Goal: Task Accomplishment & Management: Manage account settings

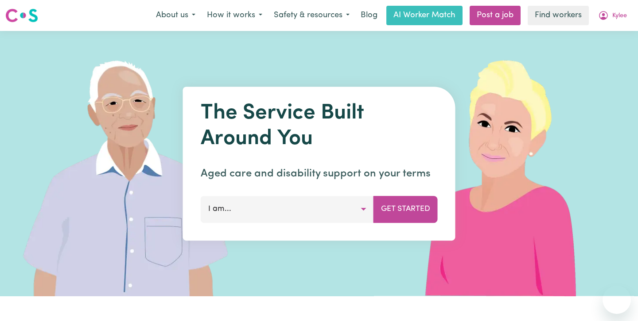
click at [619, 16] on span "Kylee" at bounding box center [619, 16] width 15 height 10
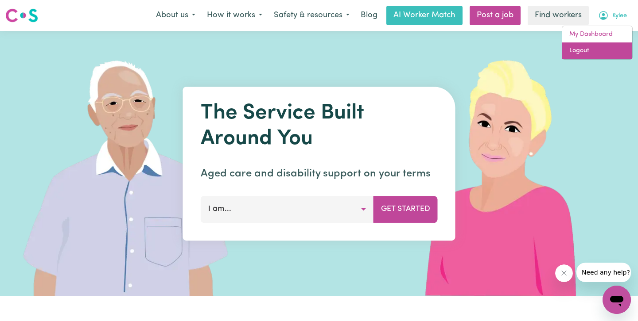
click at [610, 56] on link "Logout" at bounding box center [597, 51] width 70 height 17
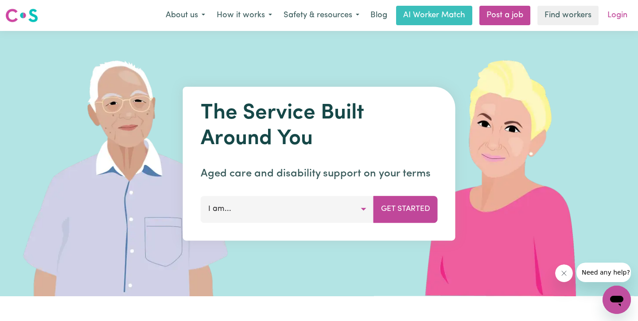
click at [623, 14] on link "Login" at bounding box center [617, 15] width 31 height 19
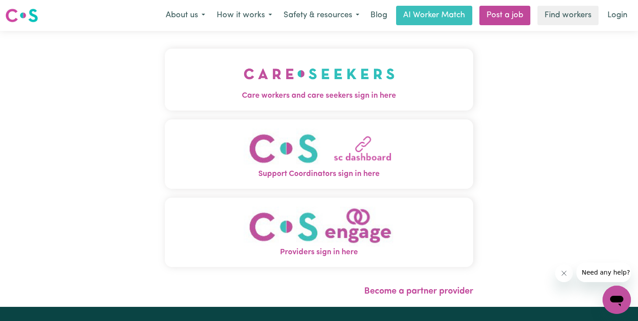
click at [288, 92] on span "Care workers and care seekers sign in here" at bounding box center [319, 96] width 308 height 12
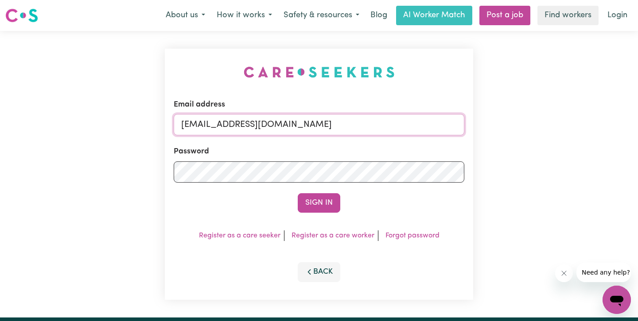
drag, startPoint x: 243, startPoint y: 122, endPoint x: 0, endPoint y: 122, distance: 243.1
click at [0, 122] on div "Email address [EMAIL_ADDRESS][DOMAIN_NAME] Password Sign In Register as a care …" at bounding box center [319, 174] width 638 height 287
type input "[EMAIL_ADDRESS][DOMAIN_NAME]"
click at [92, 169] on div "Email address [EMAIL_ADDRESS][DOMAIN_NAME] Password Sign In Register as a care …" at bounding box center [319, 174] width 638 height 287
click at [298, 193] on button "Sign In" at bounding box center [319, 202] width 43 height 19
